Goal: Information Seeking & Learning: Learn about a topic

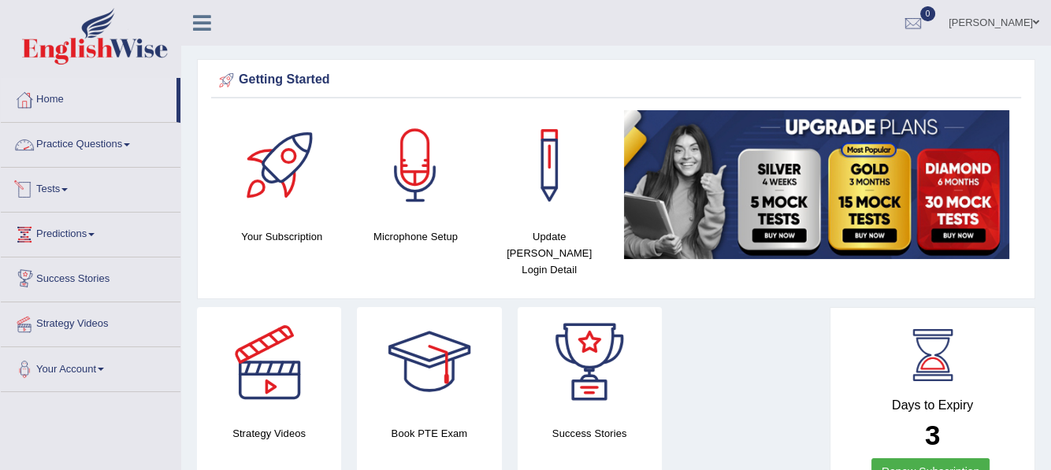
click at [129, 147] on link "Practice Questions" at bounding box center [91, 142] width 180 height 39
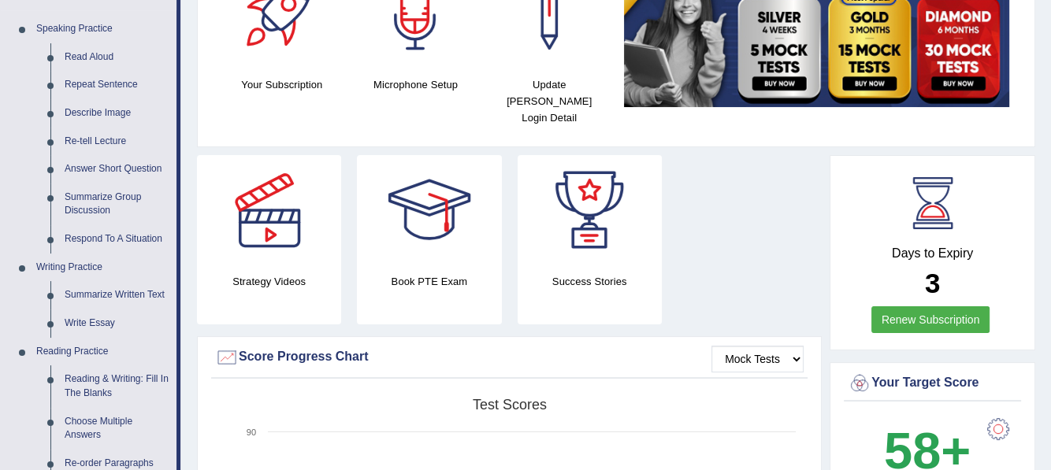
scroll to position [158, 0]
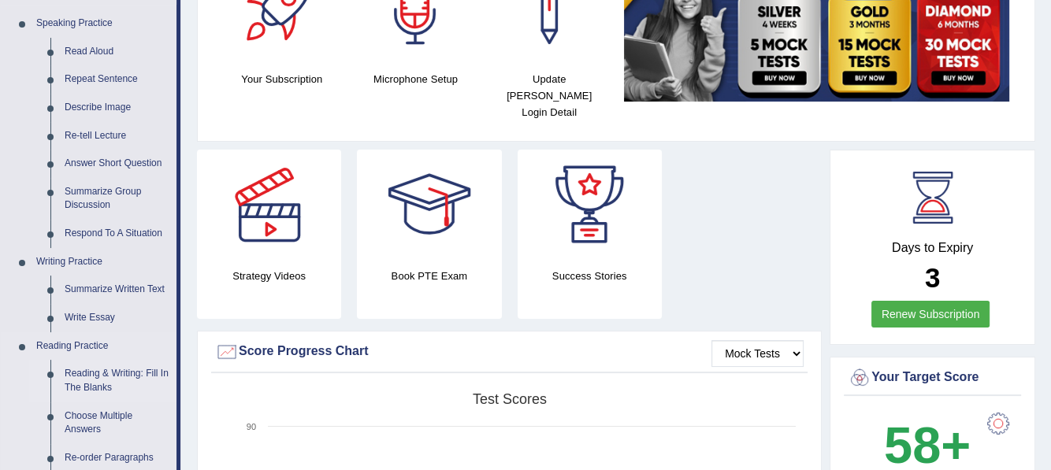
click at [99, 376] on link "Reading & Writing: Fill In The Blanks" at bounding box center [117, 381] width 119 height 42
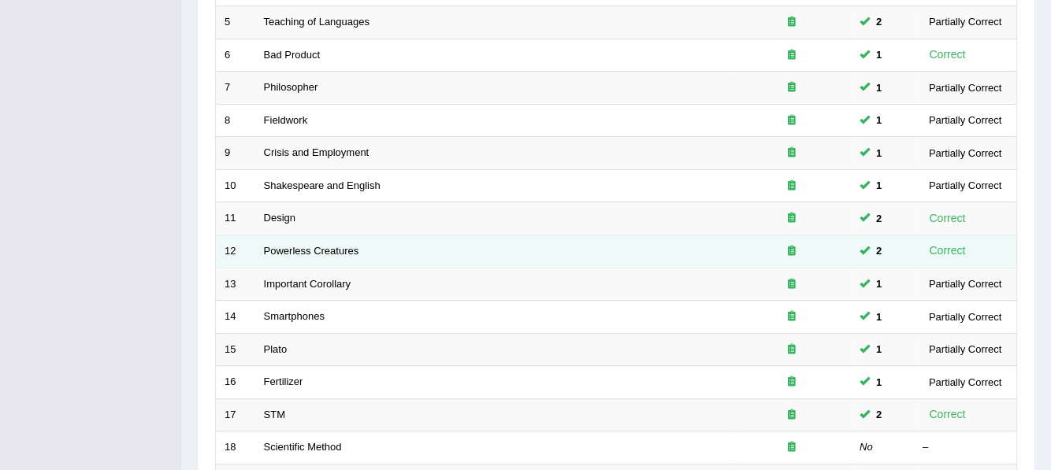
scroll to position [406, 0]
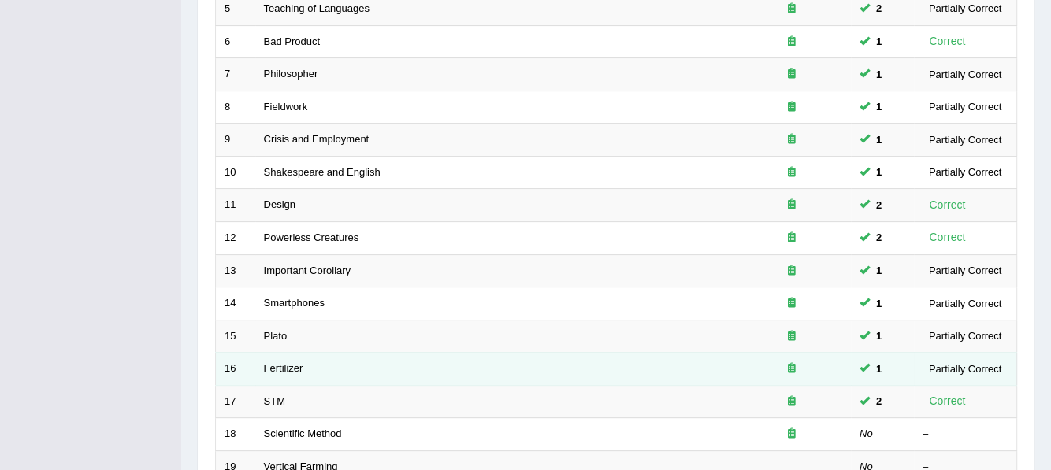
click at [304, 353] on td "Fertilizer" at bounding box center [493, 369] width 477 height 33
click at [277, 362] on link "Fertilizer" at bounding box center [283, 368] width 39 height 12
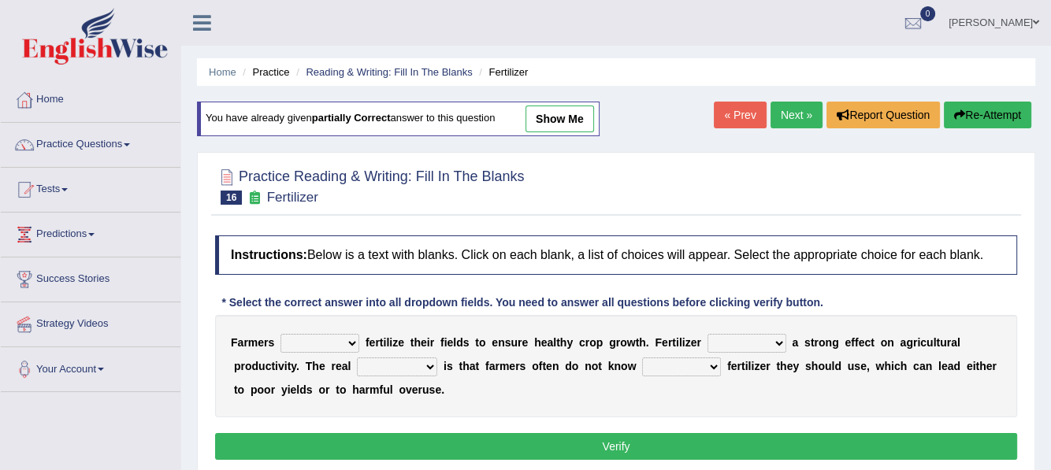
click at [570, 117] on link "show me" at bounding box center [559, 119] width 69 height 27
select select "must"
select select "has"
select select "problem"
select select "how much"
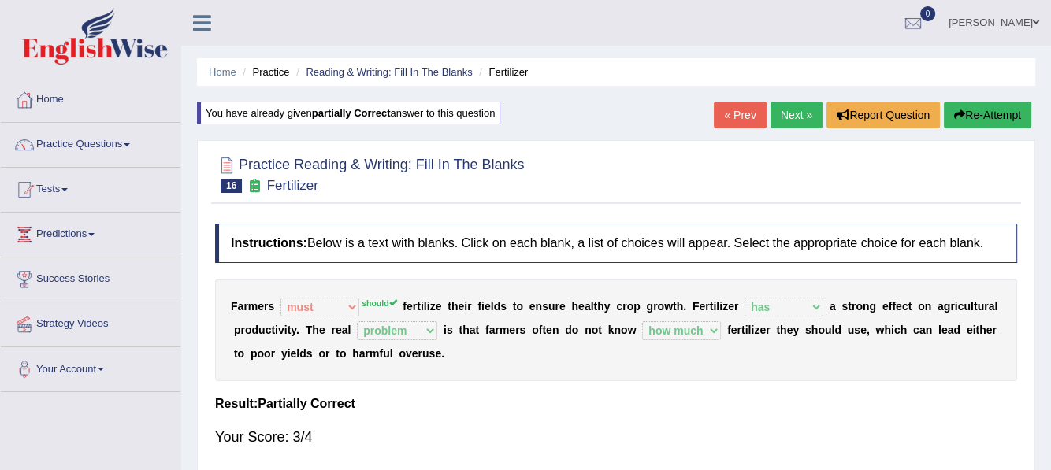
click at [794, 121] on link "Next »" at bounding box center [796, 115] width 52 height 27
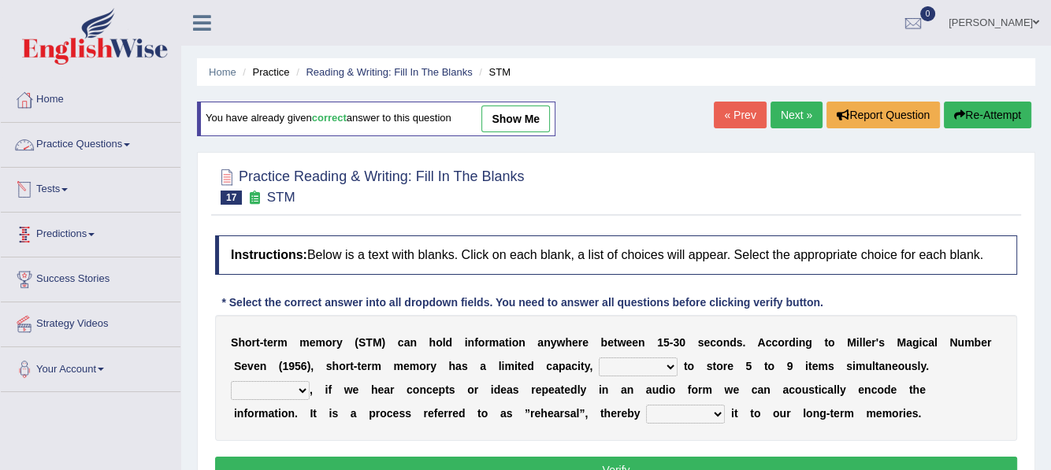
click at [133, 141] on link "Practice Questions" at bounding box center [91, 142] width 180 height 39
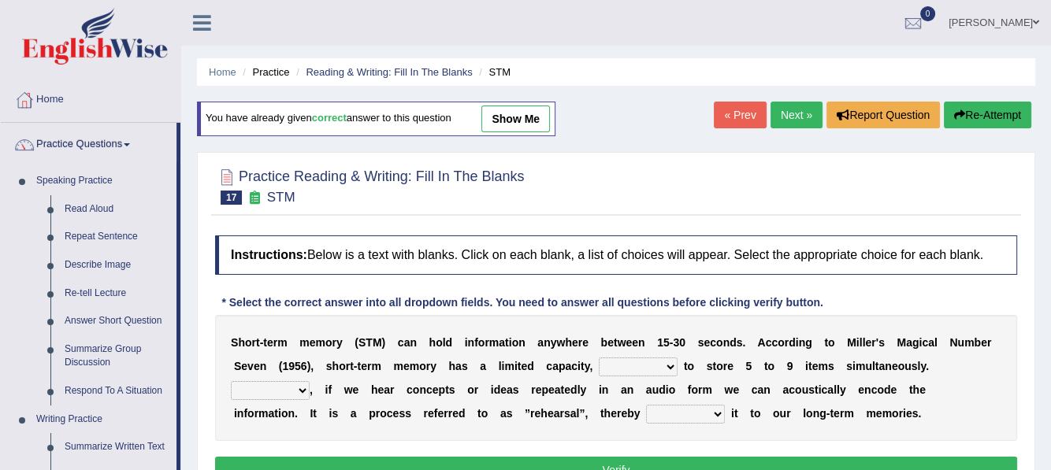
click at [516, 119] on link "show me" at bounding box center [515, 119] width 69 height 27
select select "being able"
select select "However"
select select "commiting"
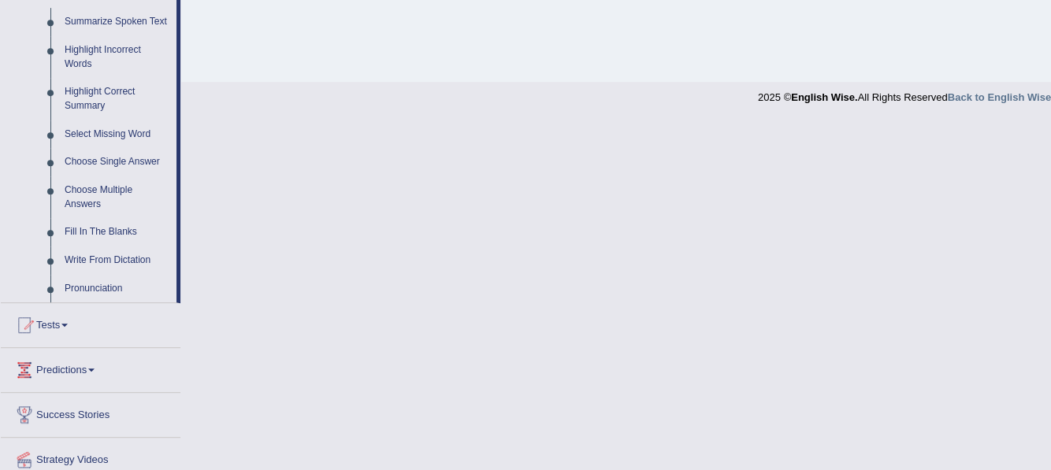
scroll to position [708, 0]
click at [101, 228] on link "Fill In The Blanks" at bounding box center [117, 230] width 119 height 28
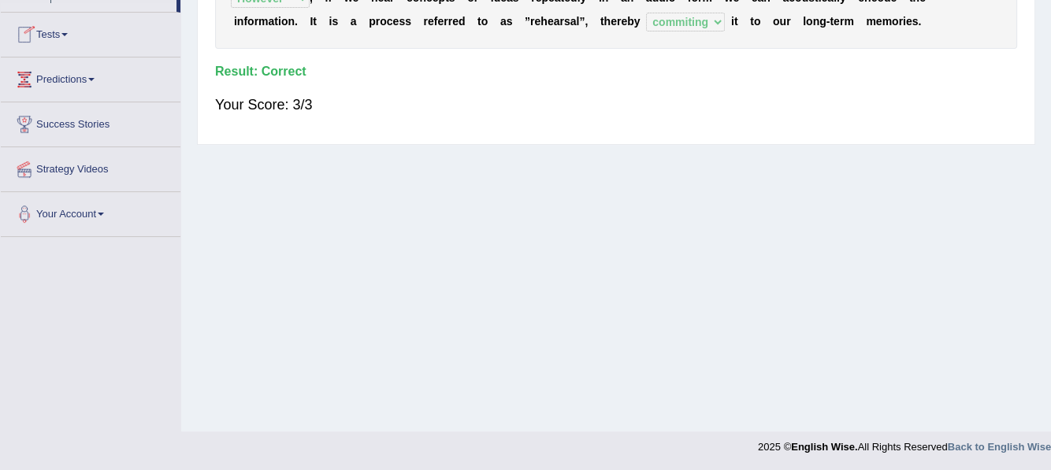
scroll to position [249, 0]
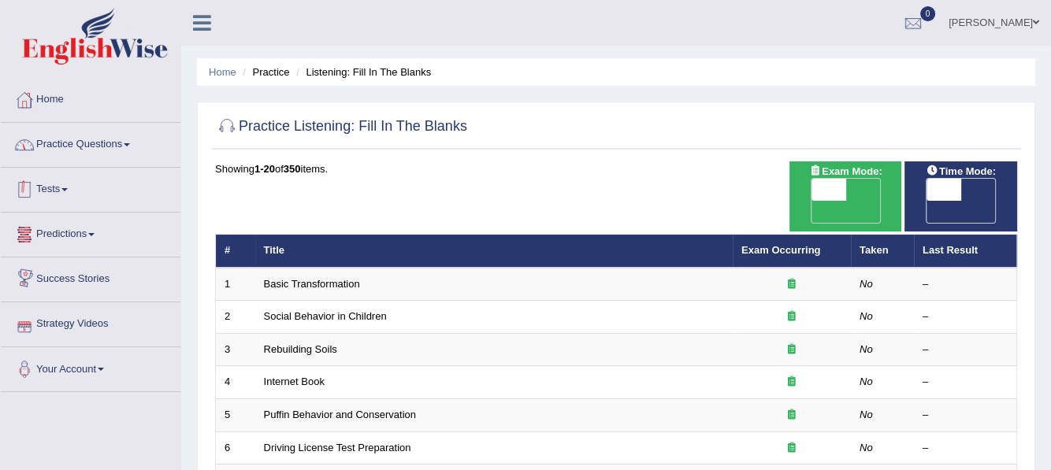
click at [123, 143] on link "Practice Questions" at bounding box center [91, 142] width 180 height 39
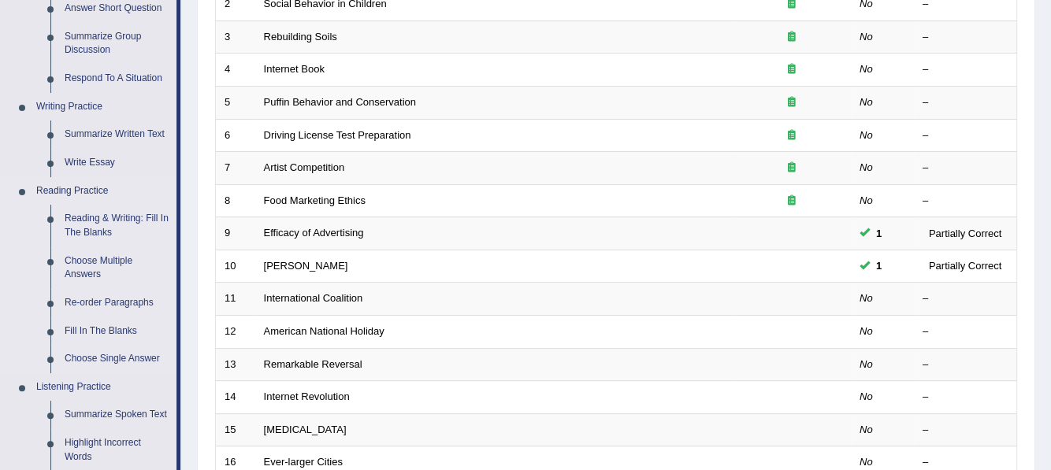
scroll to position [315, 0]
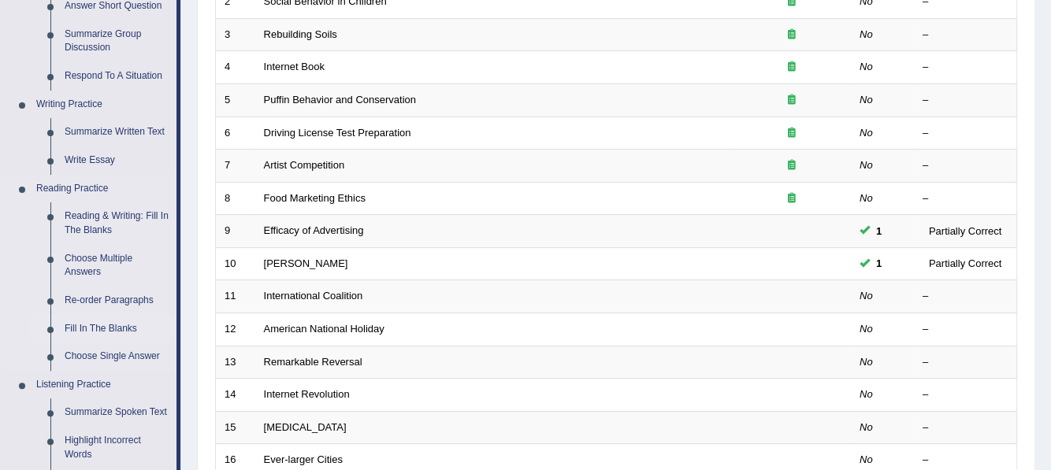
click at [87, 326] on link "Fill In The Blanks" at bounding box center [117, 329] width 119 height 28
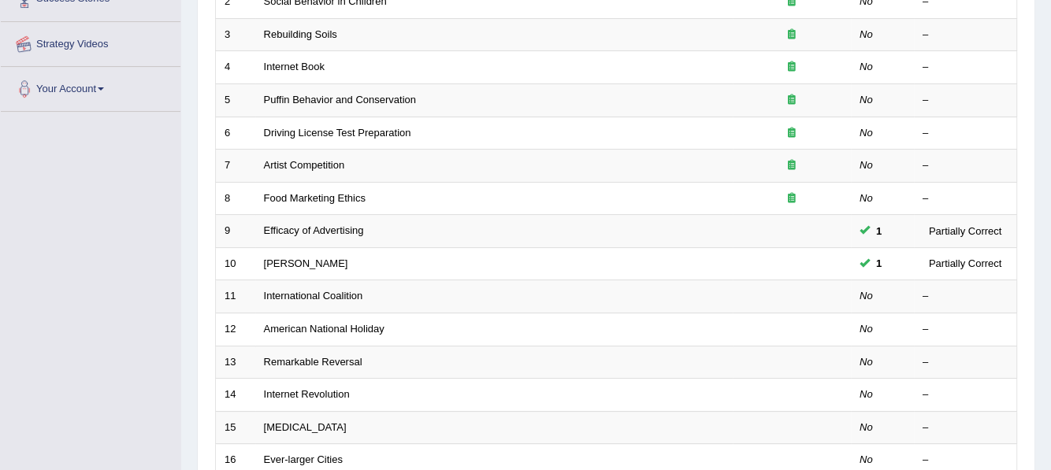
scroll to position [358, 0]
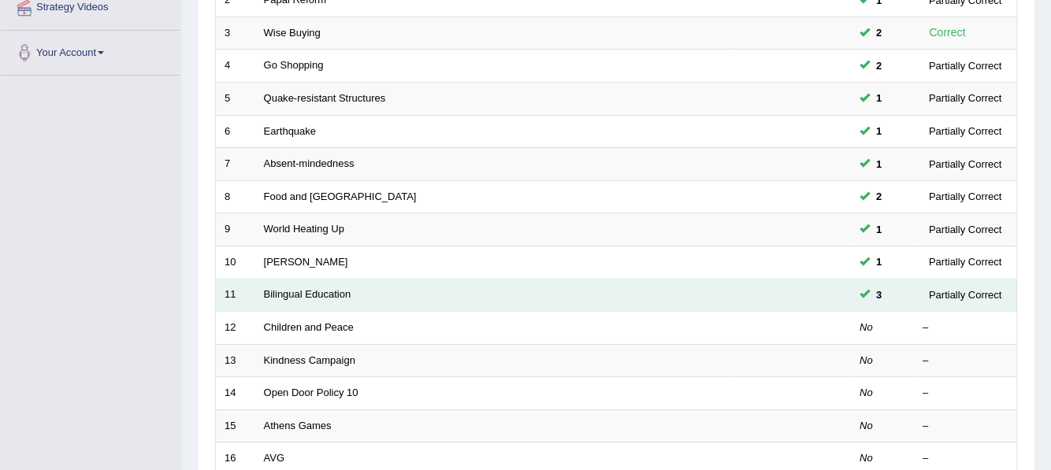
scroll to position [315, 0]
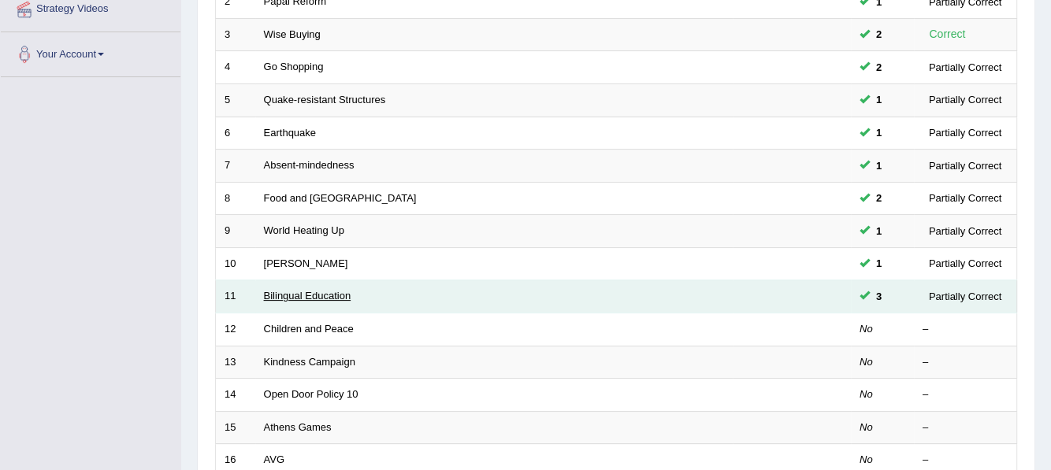
click at [286, 290] on link "Bilingual Education" at bounding box center [307, 296] width 87 height 12
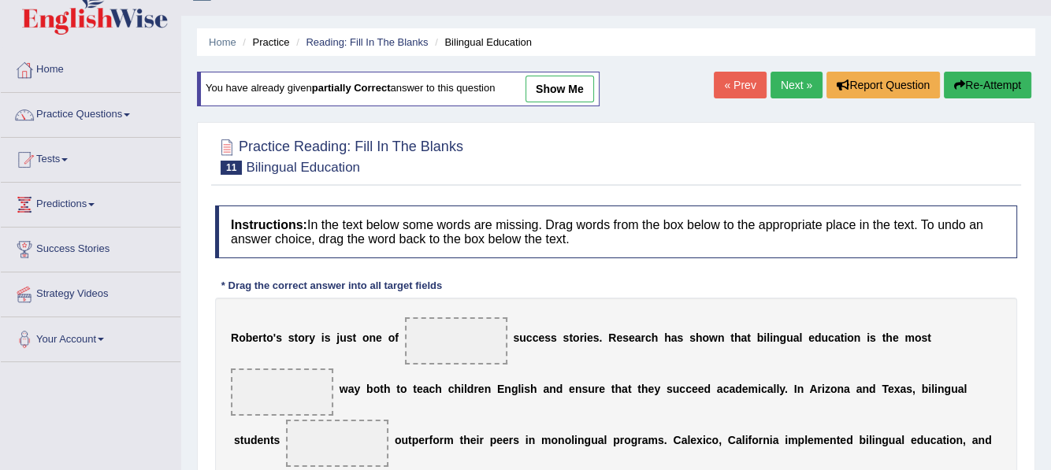
scroll to position [78, 0]
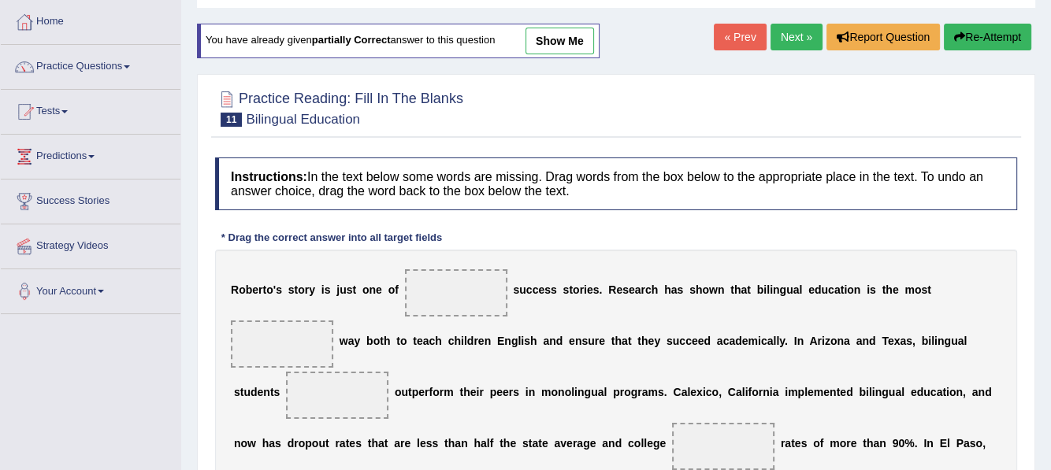
click at [559, 40] on link "show me" at bounding box center [559, 41] width 69 height 27
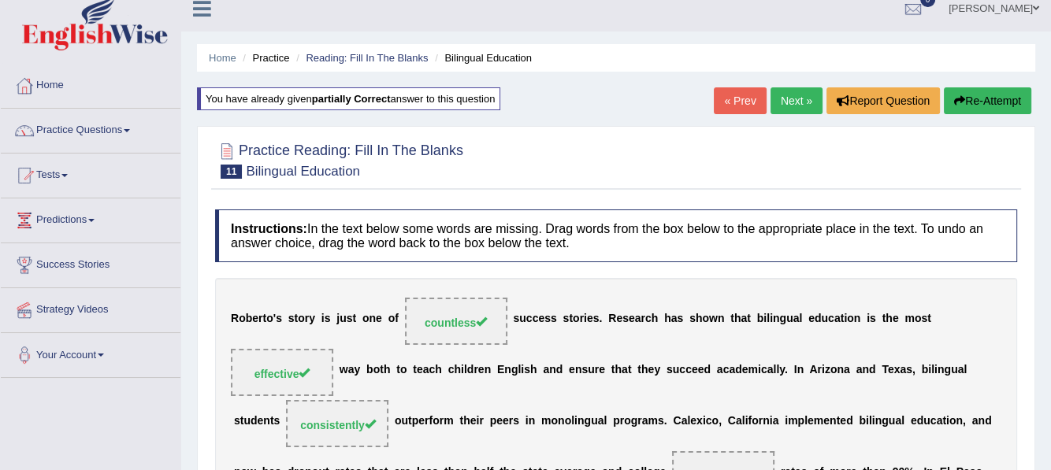
scroll to position [0, 0]
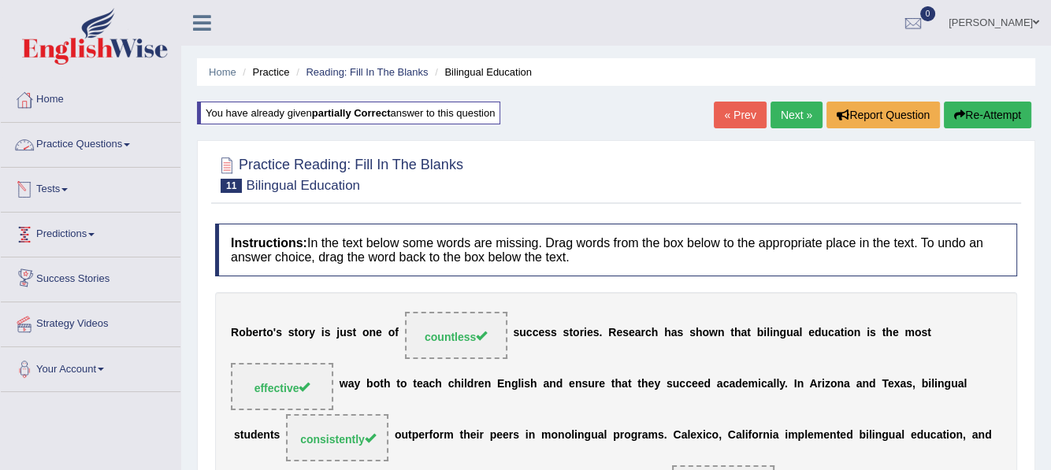
click at [130, 143] on span at bounding box center [127, 144] width 6 height 3
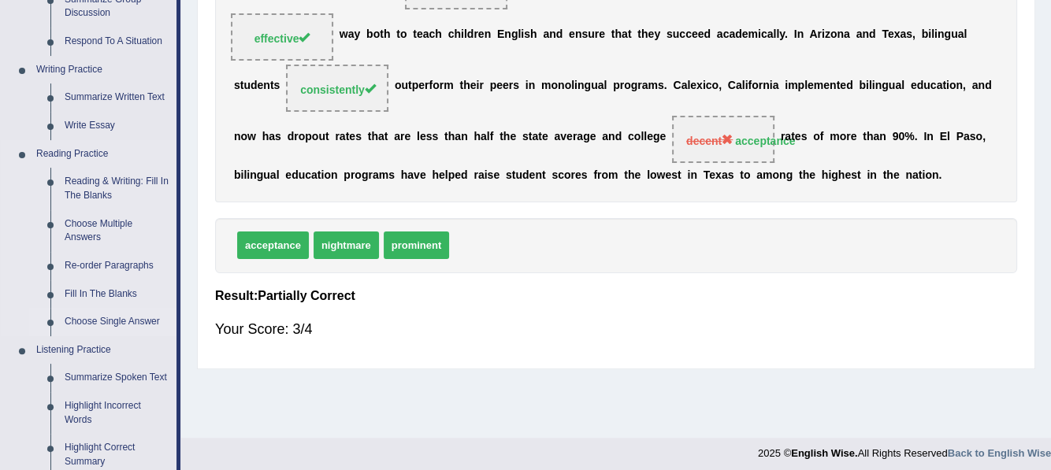
scroll to position [393, 0]
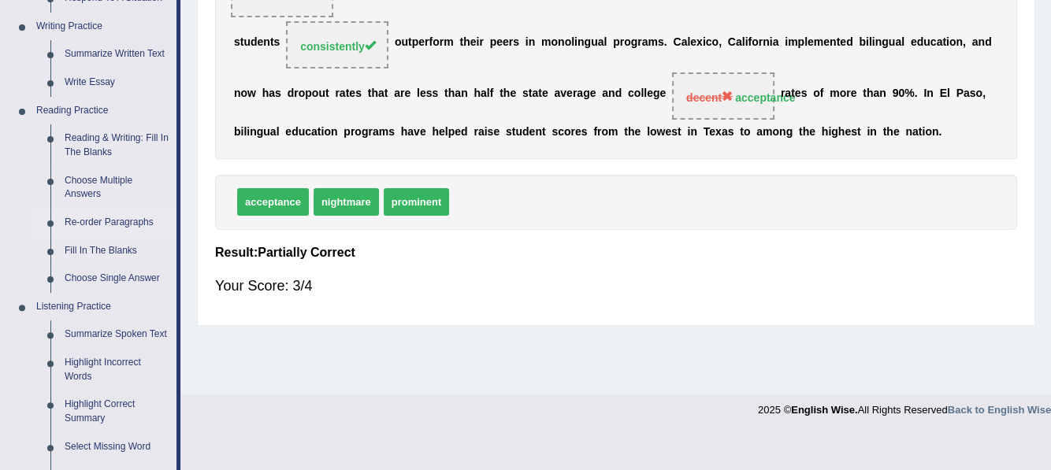
click at [105, 220] on link "Re-order Paragraphs" at bounding box center [117, 223] width 119 height 28
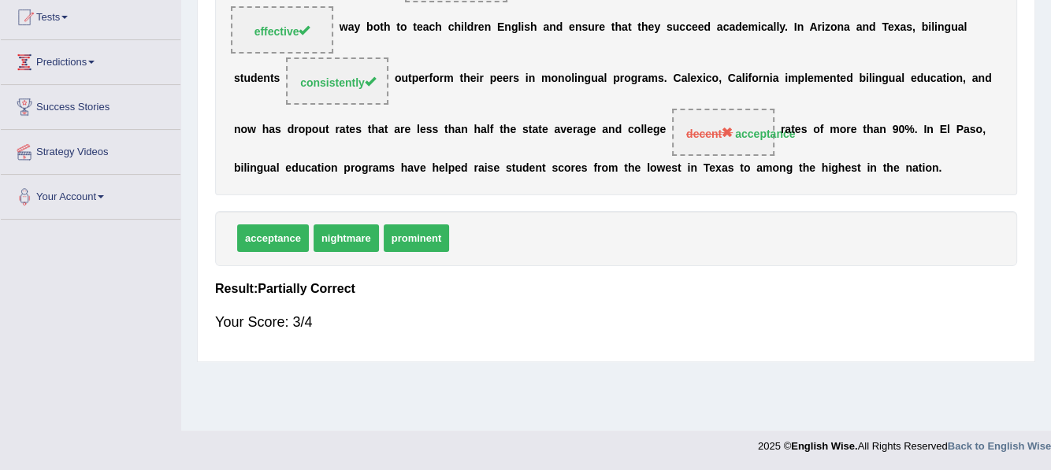
scroll to position [215, 0]
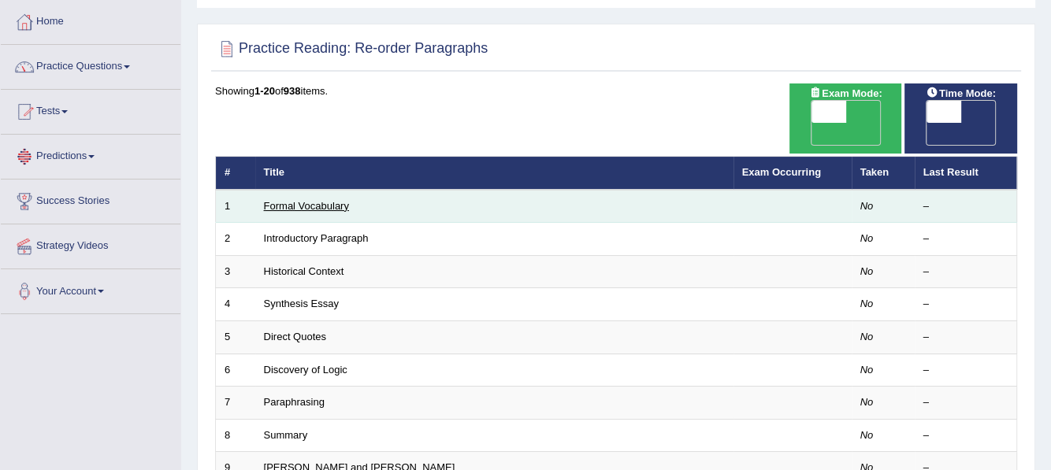
click at [307, 200] on link "Formal Vocabulary" at bounding box center [306, 206] width 85 height 12
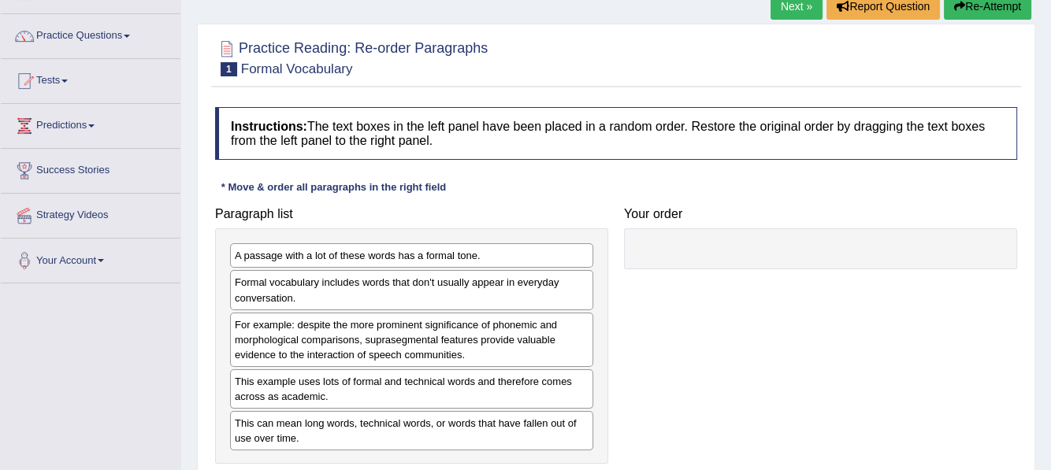
scroll to position [158, 0]
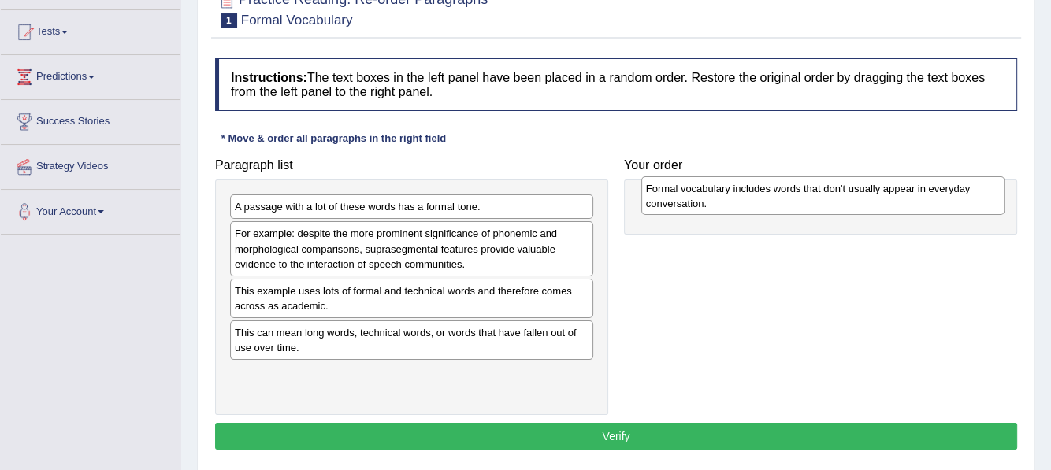
drag, startPoint x: 274, startPoint y: 240, endPoint x: 670, endPoint y: 195, distance: 398.1
click at [671, 195] on div "Formal vocabulary includes words that don't usually appear in everyday conversa…" at bounding box center [823, 195] width 364 height 39
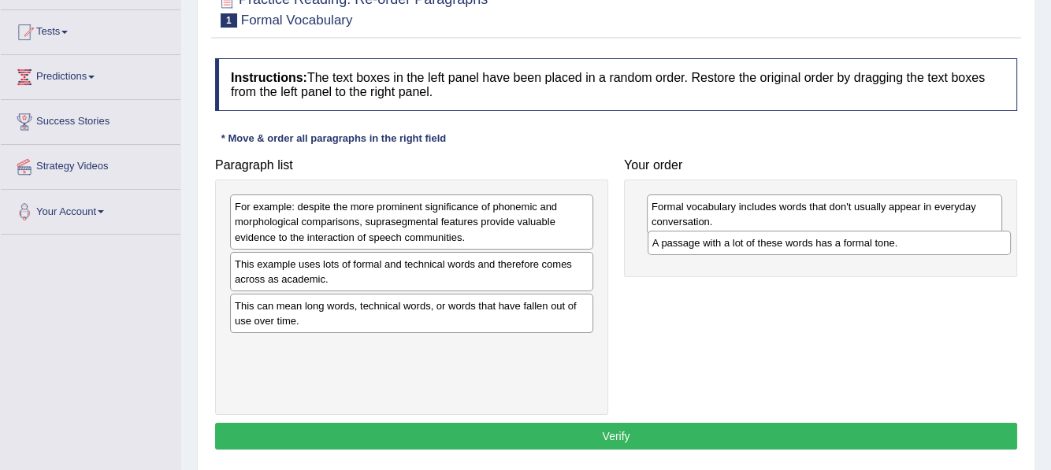
drag, startPoint x: 292, startPoint y: 206, endPoint x: 710, endPoint y: 243, distance: 419.1
click at [710, 243] on div "A passage with a lot of these words has a formal tone." at bounding box center [829, 243] width 364 height 24
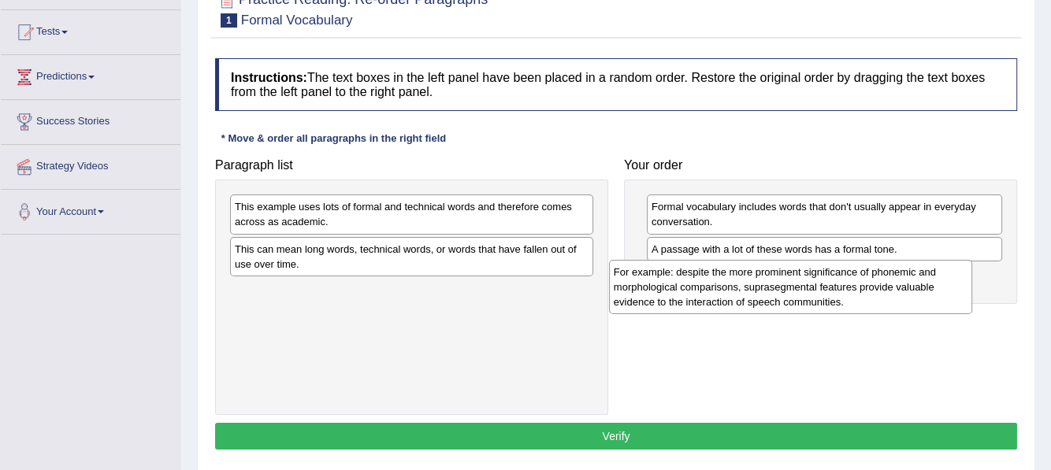
drag, startPoint x: 322, startPoint y: 218, endPoint x: 705, endPoint y: 283, distance: 388.2
click at [705, 283] on div "For example: despite the more prominent significance of phonemic and morphologi…" at bounding box center [791, 287] width 364 height 54
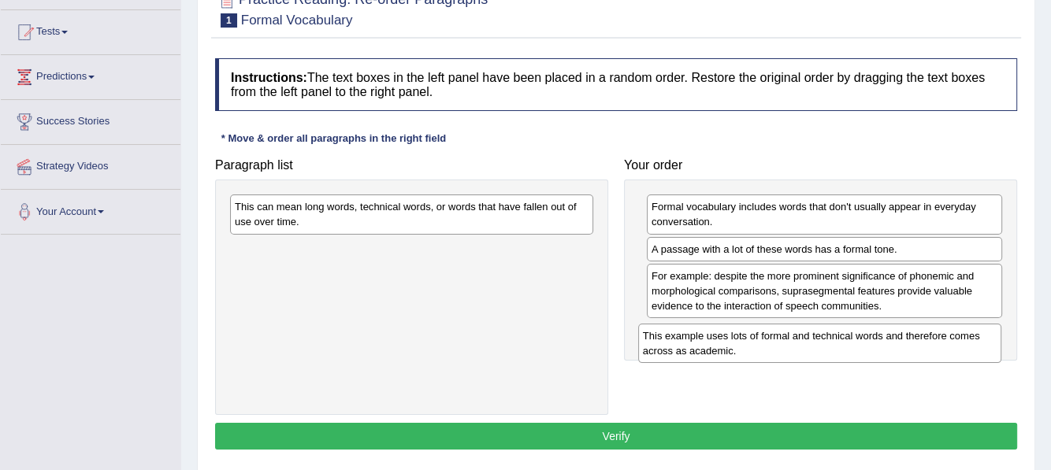
drag, startPoint x: 310, startPoint y: 214, endPoint x: 718, endPoint y: 343, distance: 428.0
click at [718, 343] on div "This example uses lots of formal and technical words and therefore comes across…" at bounding box center [820, 343] width 364 height 39
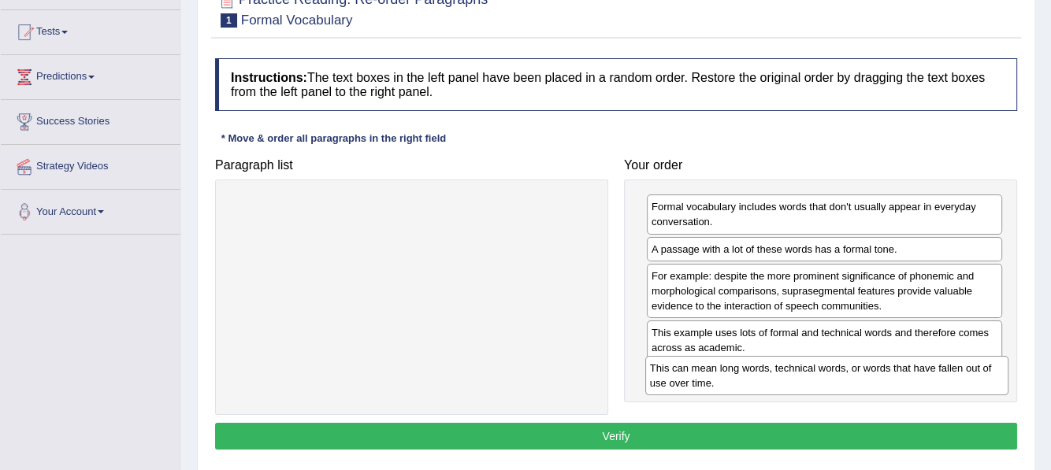
drag, startPoint x: 353, startPoint y: 213, endPoint x: 768, endPoint y: 375, distance: 445.4
click at [768, 375] on div "This can mean long words, technical words, or words that have fallen out of use…" at bounding box center [827, 375] width 364 height 39
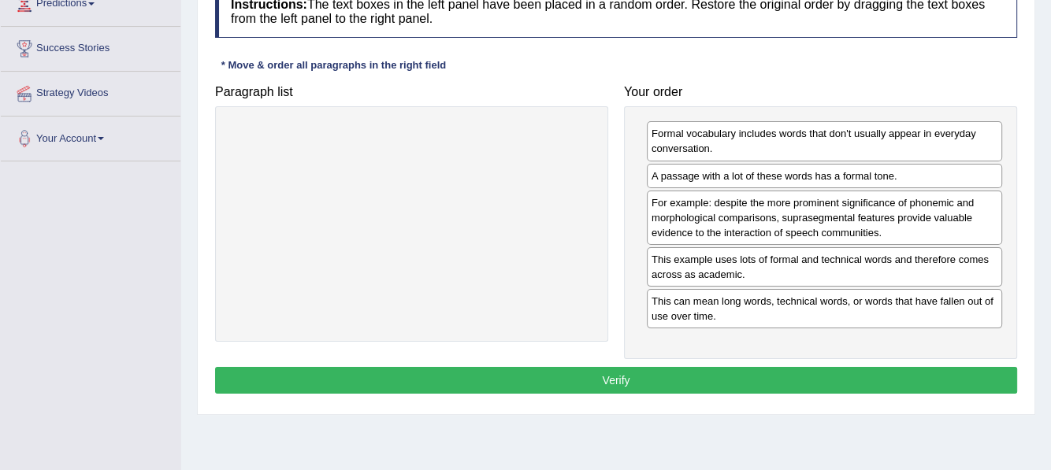
scroll to position [236, 0]
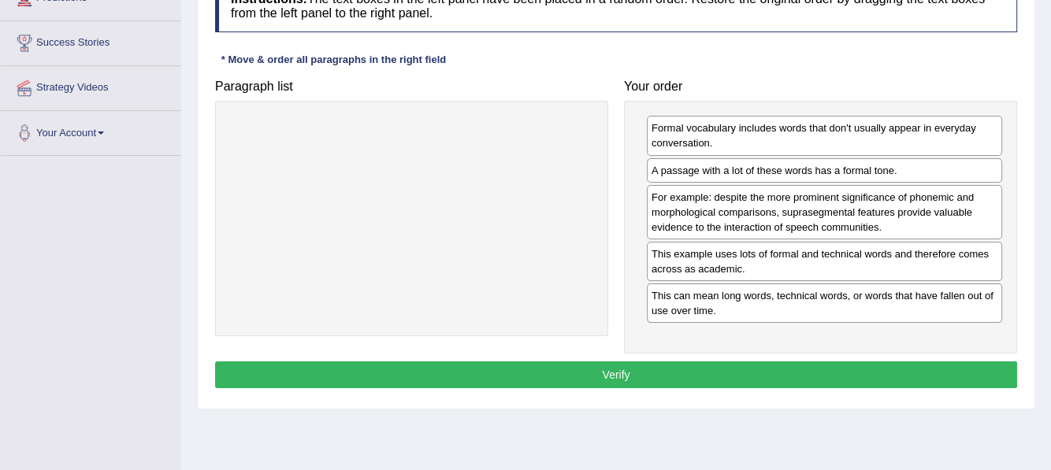
click at [617, 370] on button "Verify" at bounding box center [616, 375] width 802 height 27
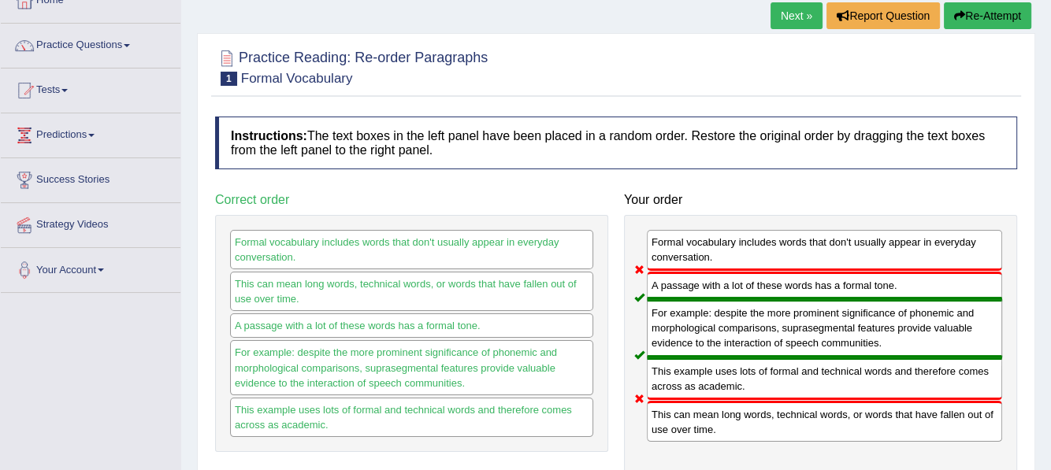
scroll to position [0, 0]
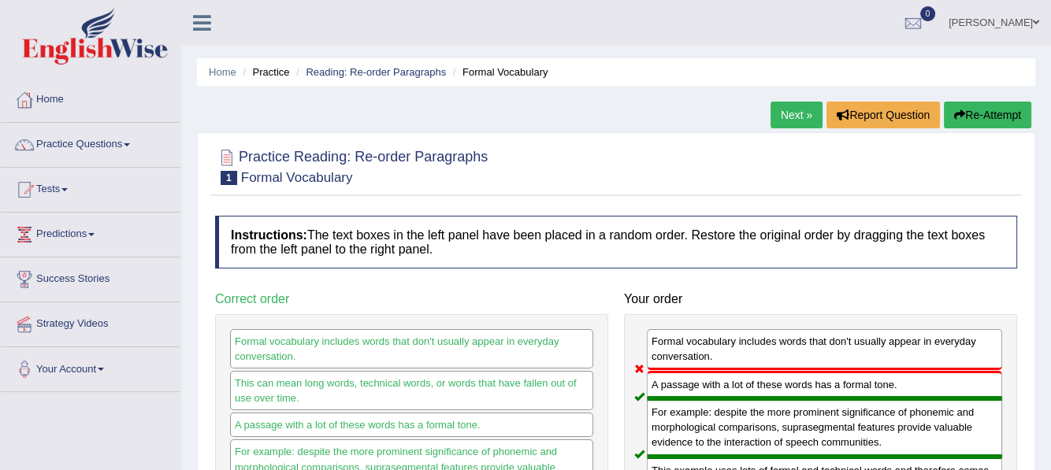
click at [801, 112] on link "Next »" at bounding box center [796, 115] width 52 height 27
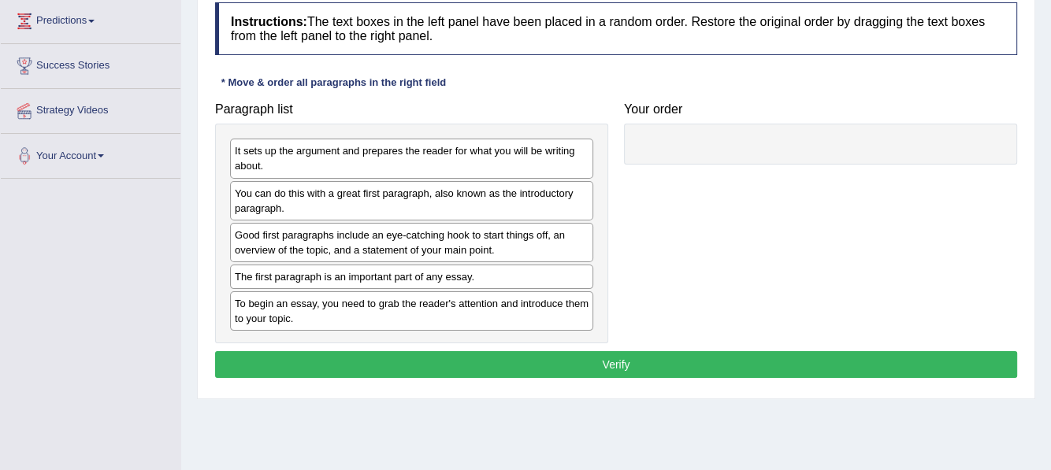
scroll to position [236, 0]
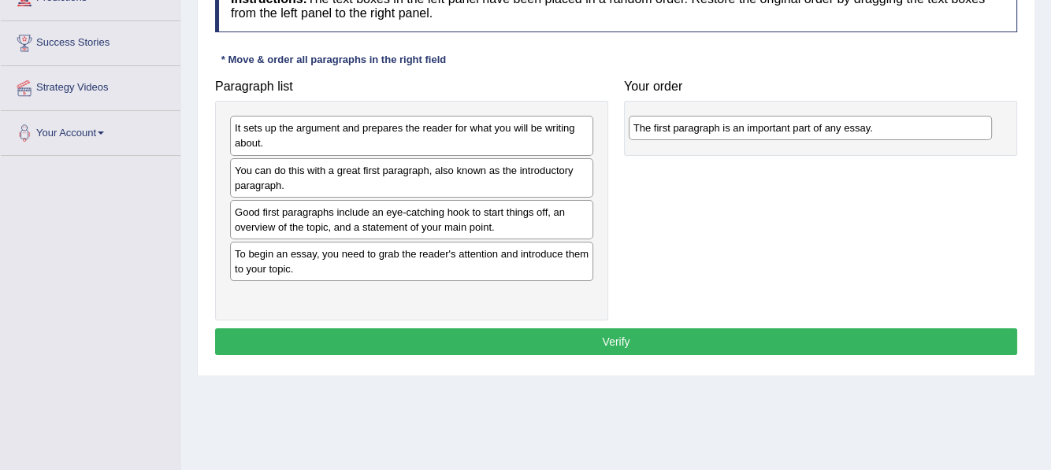
drag, startPoint x: 297, startPoint y: 254, endPoint x: 681, endPoint y: 121, distance: 406.8
click at [681, 127] on div "The first paragraph is an important part of any essay." at bounding box center [811, 128] width 364 height 24
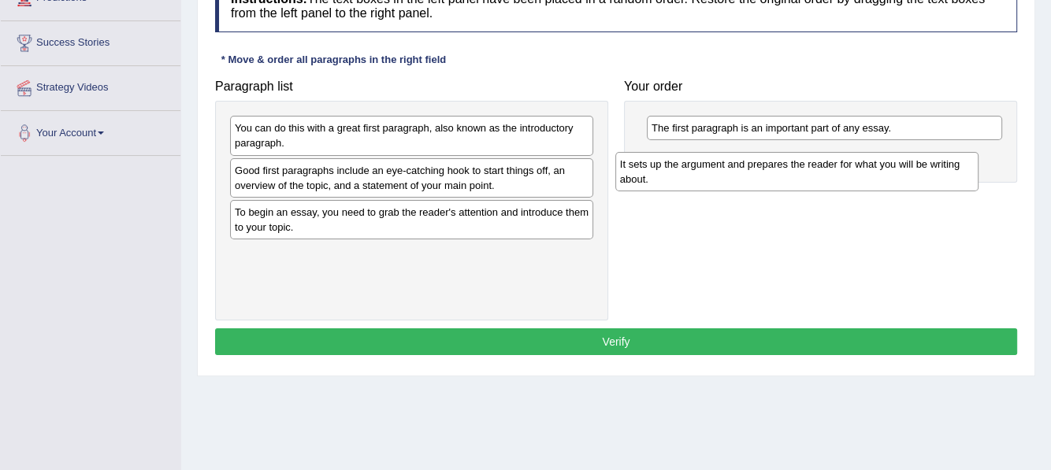
drag, startPoint x: 380, startPoint y: 145, endPoint x: 766, endPoint y: 182, distance: 387.8
click at [766, 182] on div "It sets up the argument and prepares the reader for what you will be writing ab…" at bounding box center [797, 171] width 364 height 39
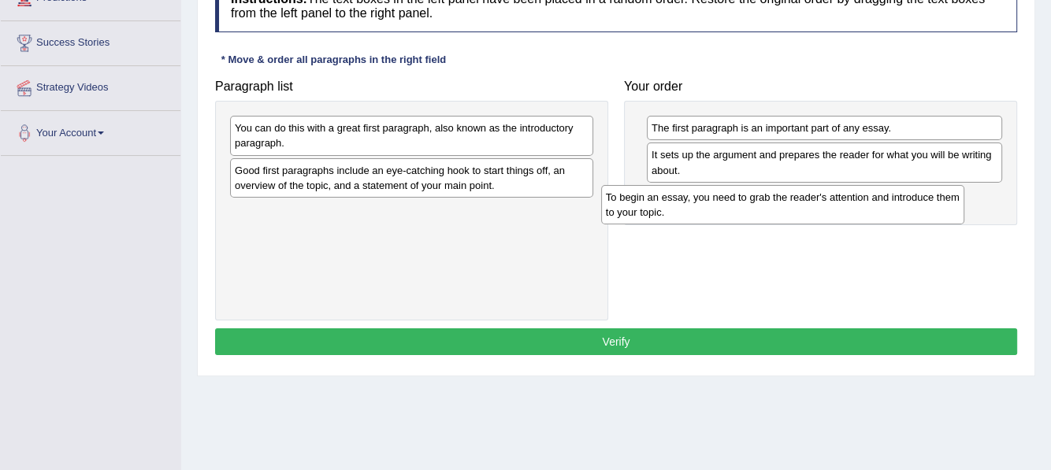
drag, startPoint x: 293, startPoint y: 214, endPoint x: 618, endPoint y: 202, distance: 325.5
click at [659, 202] on div "To begin an essay, you need to grab the reader's attention and introduce them t…" at bounding box center [783, 204] width 364 height 39
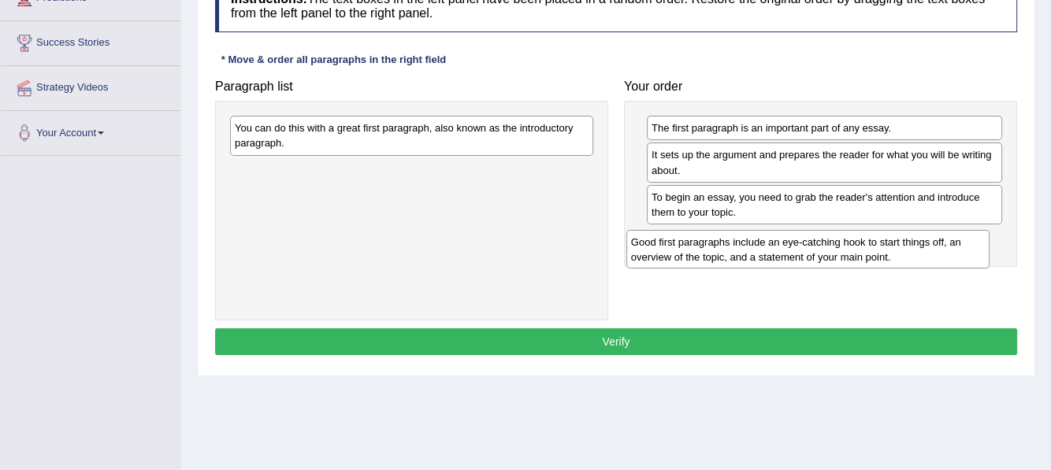
drag, startPoint x: 432, startPoint y: 181, endPoint x: 815, endPoint y: 244, distance: 388.8
click at [815, 244] on div "Good first paragraphs include an eye-catching hook to start things off, an over…" at bounding box center [808, 249] width 364 height 39
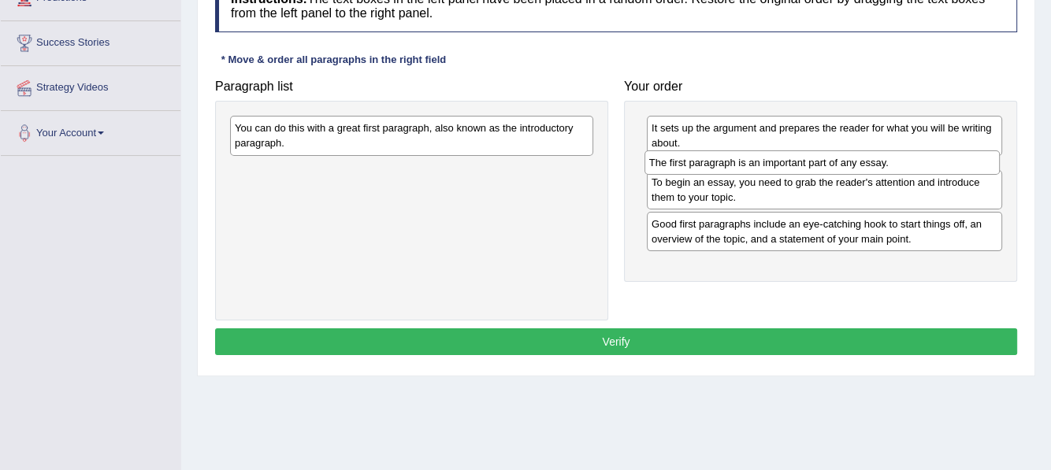
drag, startPoint x: 735, startPoint y: 130, endPoint x: 733, endPoint y: 164, distance: 34.0
click at [733, 164] on div "The first paragraph is an important part of any essay." at bounding box center [822, 162] width 356 height 24
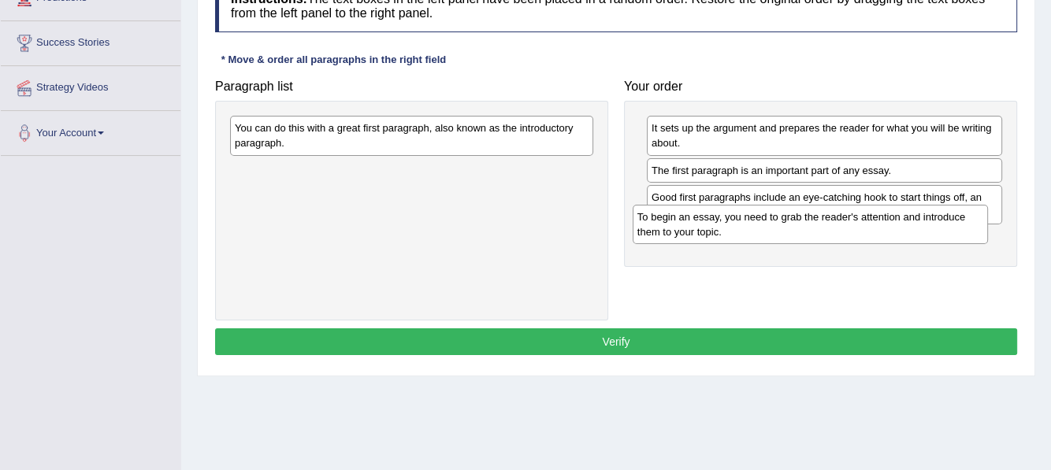
drag, startPoint x: 713, startPoint y: 206, endPoint x: 696, endPoint y: 227, distance: 26.8
click at [696, 227] on div "To begin an essay, you need to grab the reader's attention and introduce them t…" at bounding box center [811, 224] width 356 height 39
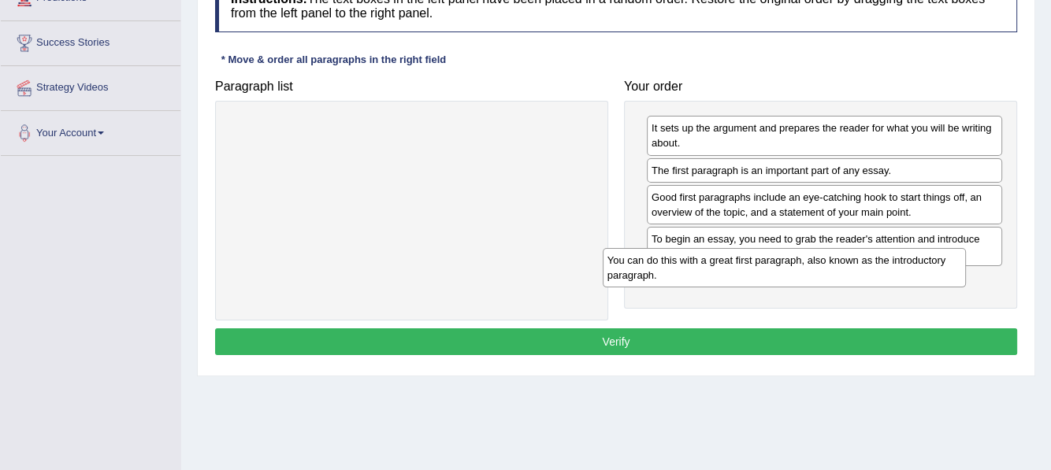
drag, startPoint x: 340, startPoint y: 139, endPoint x: 751, endPoint y: 286, distance: 436.8
click at [751, 286] on div "You can do this with a great first paragraph, also known as the introductory pa…" at bounding box center [785, 267] width 364 height 39
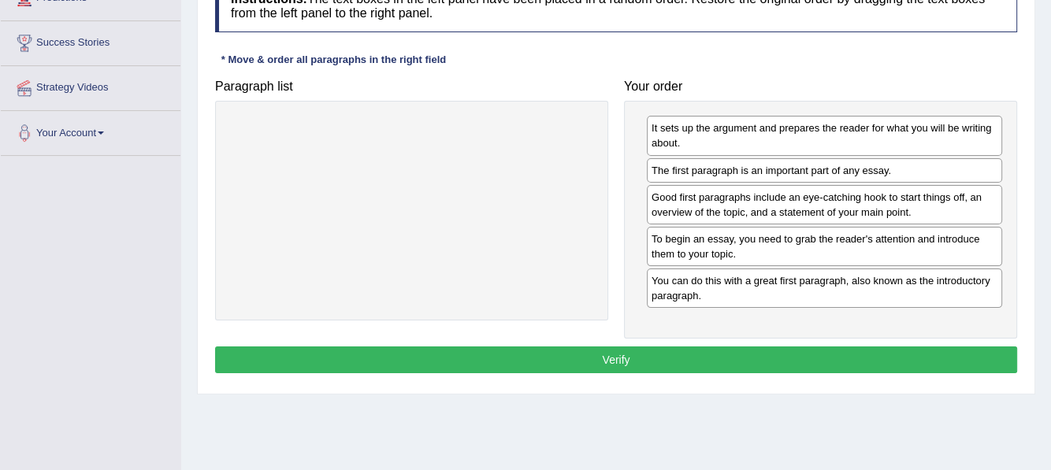
click at [615, 355] on button "Verify" at bounding box center [616, 360] width 802 height 27
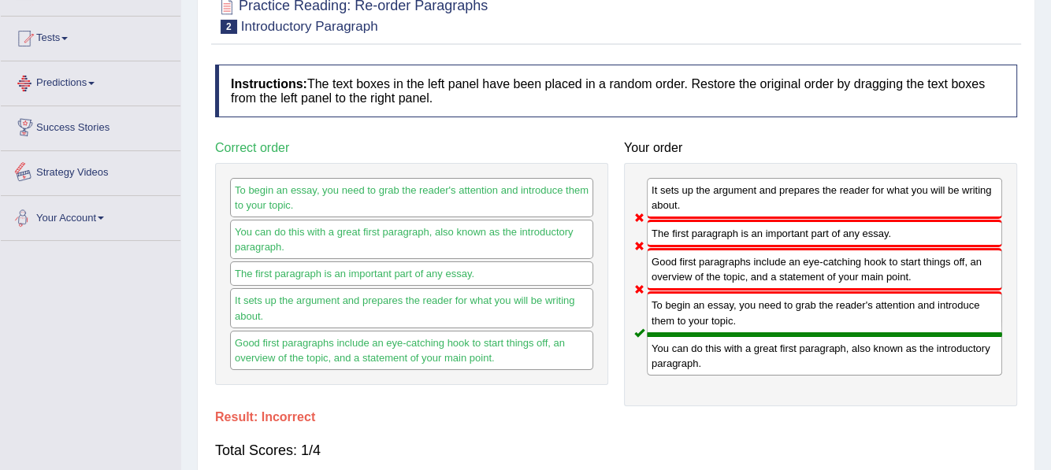
scroll to position [0, 0]
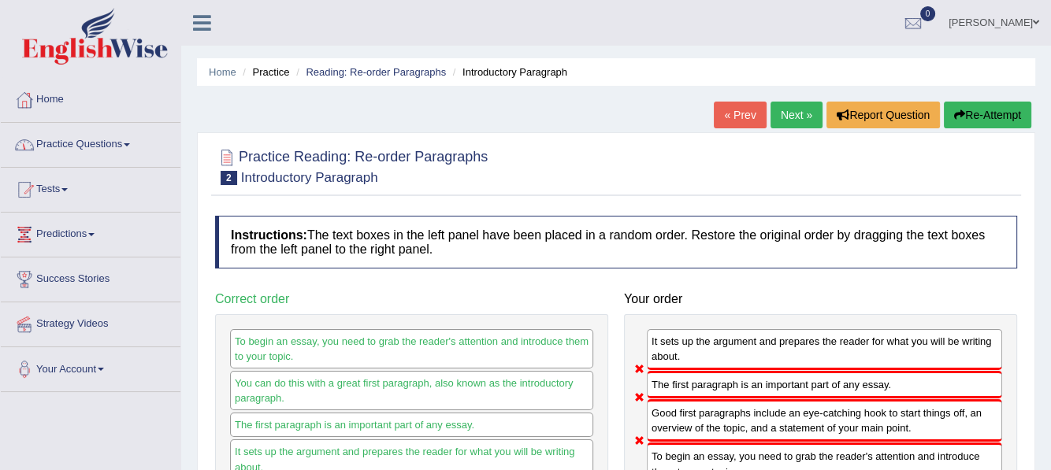
click at [130, 143] on span at bounding box center [127, 144] width 6 height 3
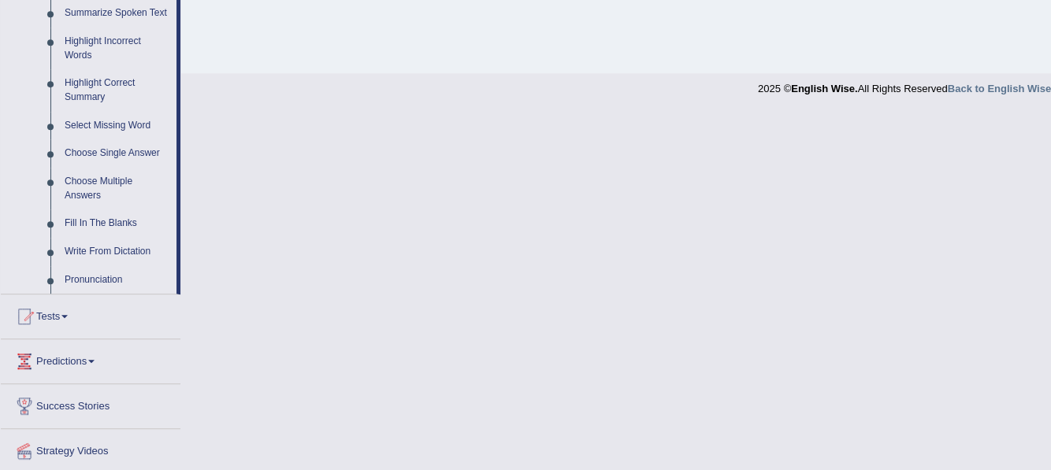
scroll to position [762, 0]
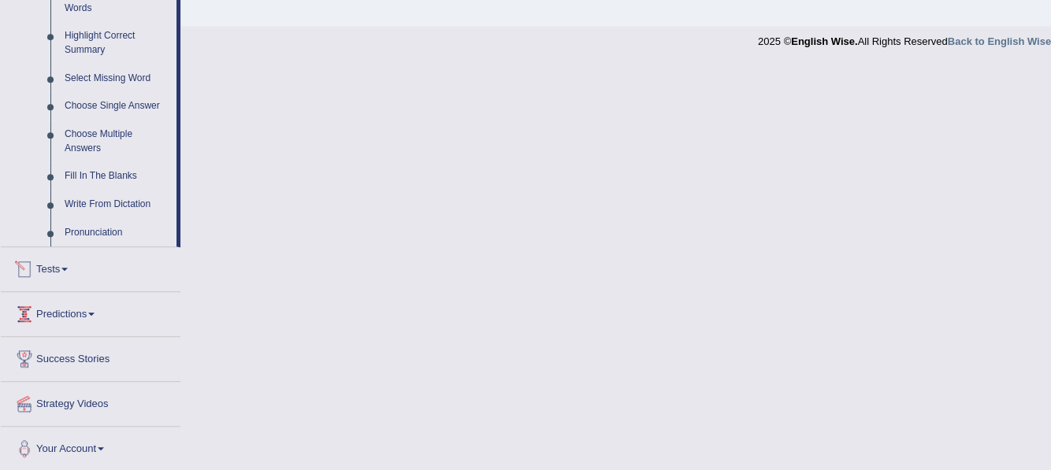
click at [68, 269] on span at bounding box center [64, 269] width 6 height 3
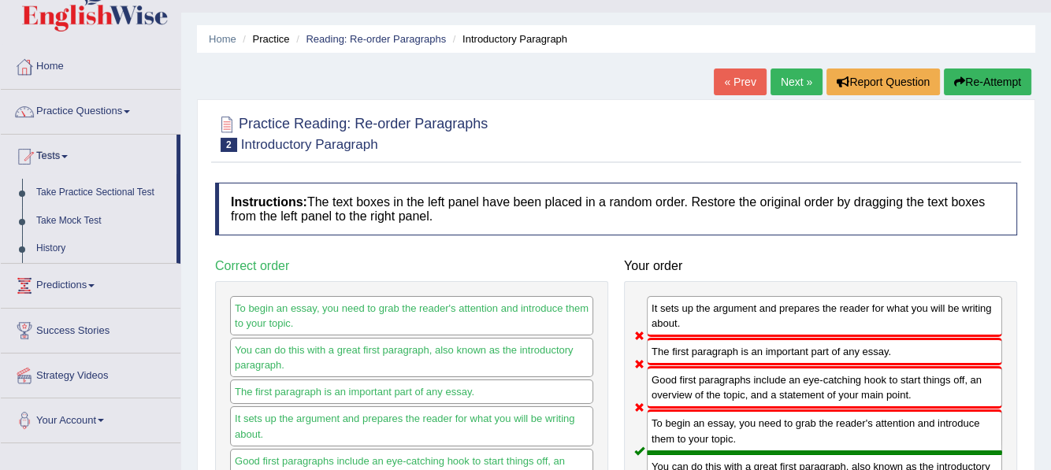
scroll to position [0, 0]
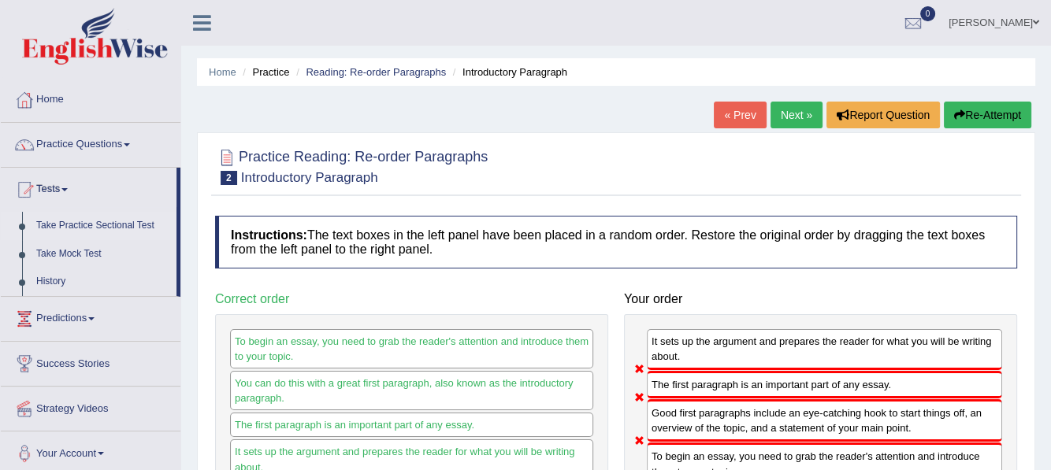
click at [76, 226] on link "Take Practice Sectional Test" at bounding box center [102, 226] width 147 height 28
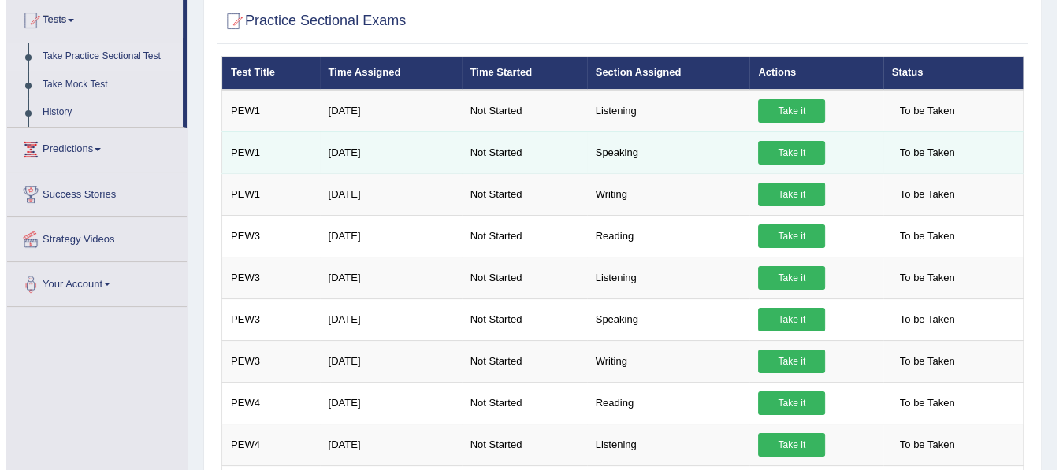
scroll to position [158, 0]
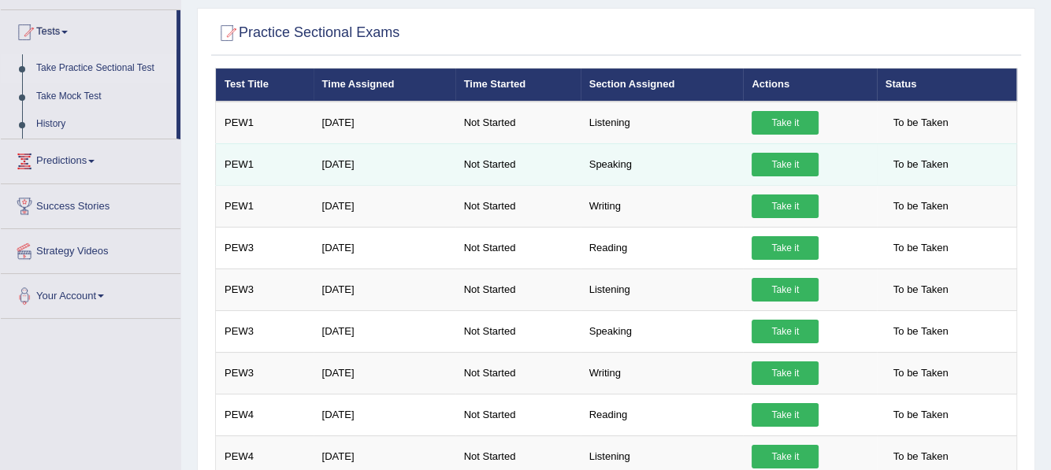
click at [785, 162] on link "Take it" at bounding box center [784, 165] width 67 height 24
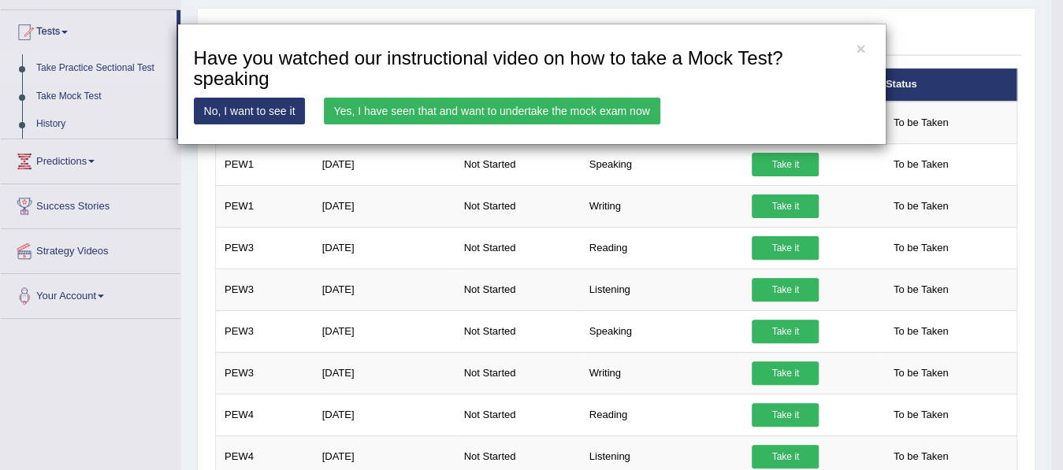
click at [410, 109] on link "Yes, I have seen that and want to undertake the mock exam now" at bounding box center [492, 111] width 336 height 27
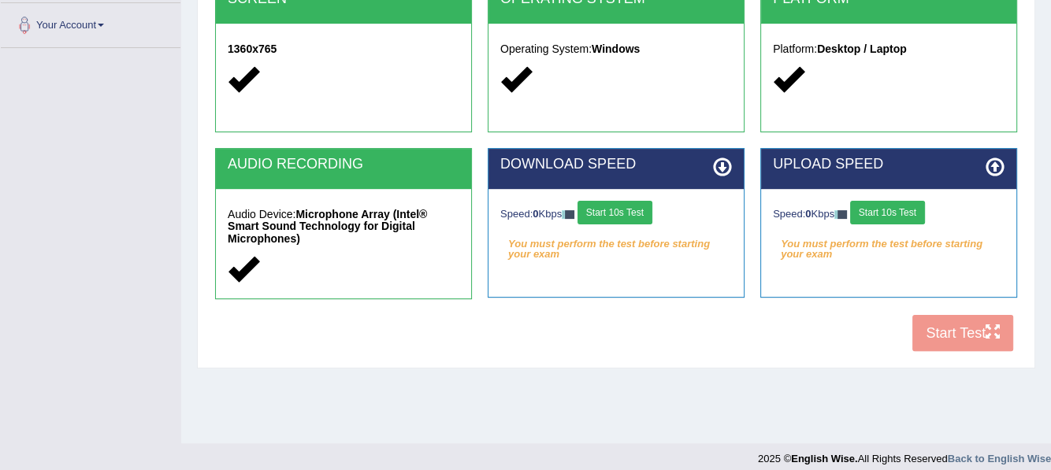
scroll to position [356, 0]
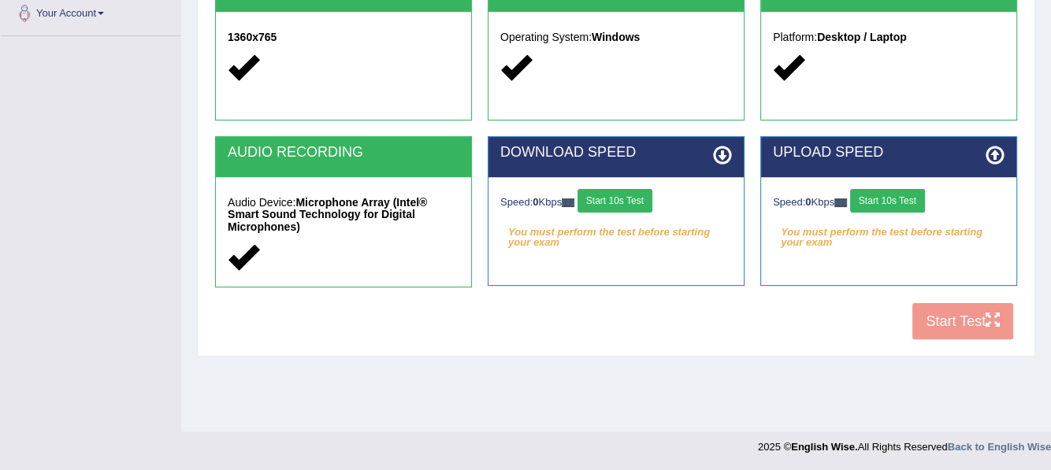
click at [619, 196] on button "Start 10s Test" at bounding box center [614, 201] width 75 height 24
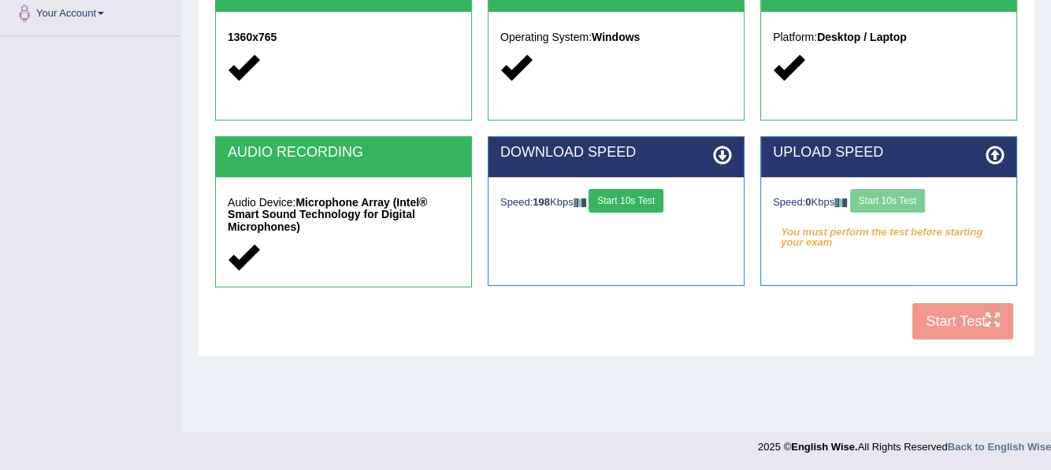
click at [626, 198] on button "Start 10s Test" at bounding box center [625, 201] width 75 height 24
click at [896, 197] on button "Start 10s Test" at bounding box center [887, 201] width 75 height 24
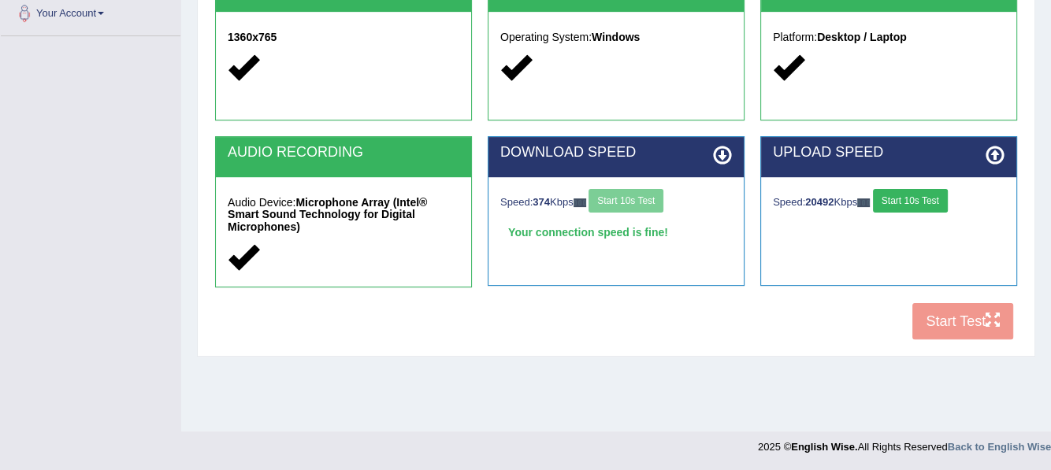
click at [920, 198] on button "Start 10s Test" at bounding box center [910, 201] width 75 height 24
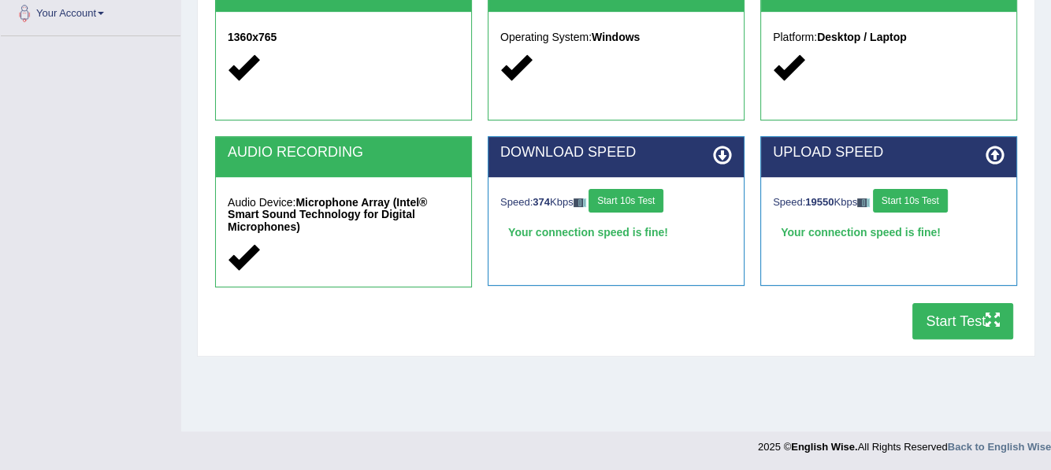
click at [952, 318] on button "Start Test" at bounding box center [962, 321] width 101 height 36
